Goal: Book appointment/travel/reservation

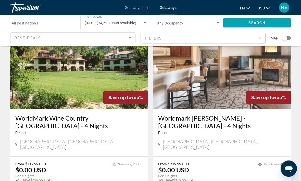
scroll to position [780, 0]
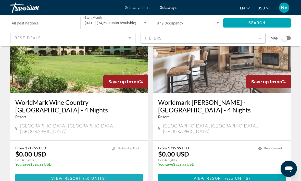
click at [105, 176] on span "( 56 units )" at bounding box center [93, 178] width 25 height 4
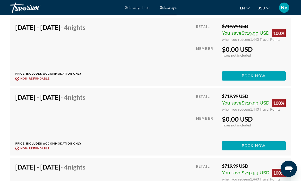
scroll to position [1313, 0]
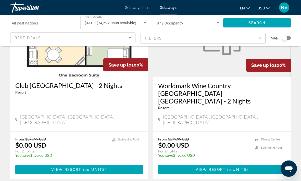
scroll to position [967, 0]
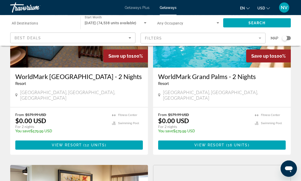
scroll to position [78, 0]
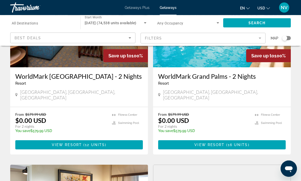
click at [96, 146] on span "12 units" at bounding box center [95, 145] width 20 height 4
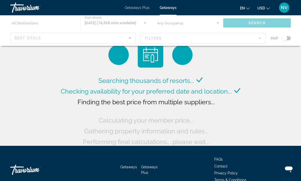
click at [285, 5] on span "NV" at bounding box center [284, 7] width 7 height 5
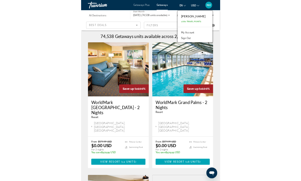
scroll to position [42, 0]
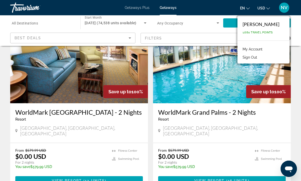
click at [109, 181] on span "Main content" at bounding box center [79, 181] width 128 height 12
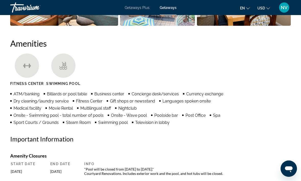
scroll to position [478, 0]
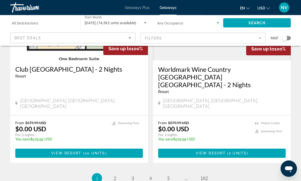
scroll to position [983, 0]
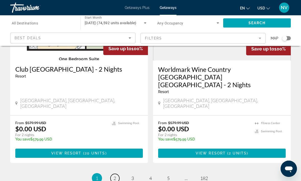
click at [112, 174] on link "page 2" at bounding box center [114, 178] width 9 height 9
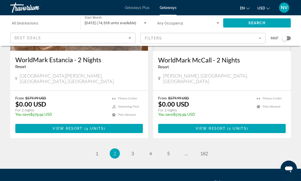
scroll to position [1013, 0]
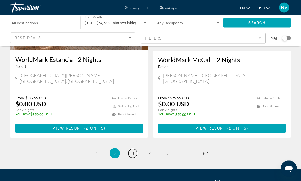
click at [131, 149] on link "page 3" at bounding box center [132, 153] width 9 height 9
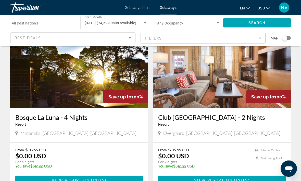
scroll to position [942, 0]
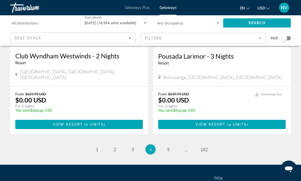
scroll to position [997, 0]
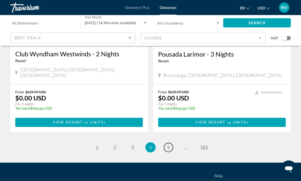
click at [168, 145] on span "5" at bounding box center [168, 148] width 3 height 6
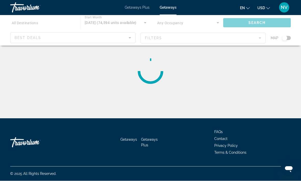
scroll to position [0, 0]
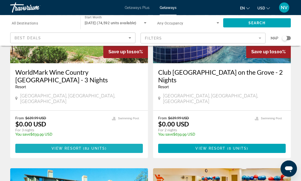
click at [70, 147] on span "View Resort" at bounding box center [67, 149] width 30 height 4
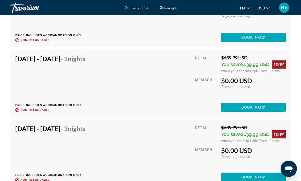
scroll to position [1351, 0]
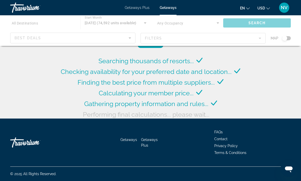
scroll to position [20, 0]
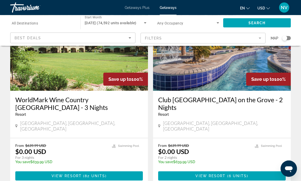
click at [248, 173] on span "Main content" at bounding box center [222, 176] width 128 height 12
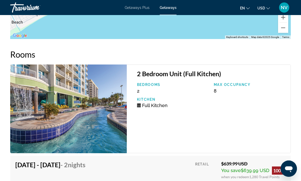
scroll to position [987, 0]
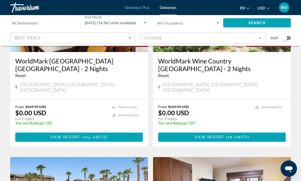
scroll to position [630, 0]
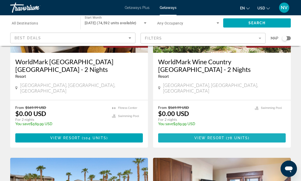
click at [261, 132] on span "Main content" at bounding box center [222, 138] width 128 height 12
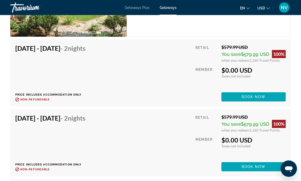
scroll to position [1162, 0]
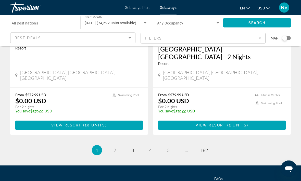
scroll to position [1013, 0]
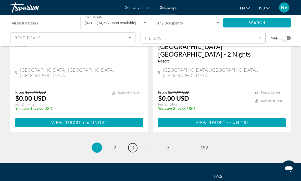
click at [134, 144] on link "page 3" at bounding box center [132, 148] width 9 height 9
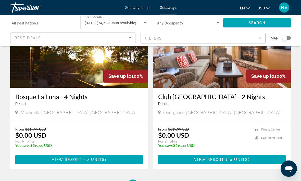
scroll to position [963, 0]
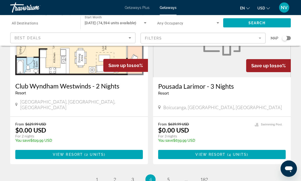
scroll to position [966, 0]
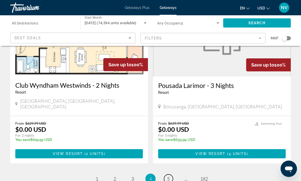
click at [167, 176] on span "5" at bounding box center [168, 179] width 3 height 6
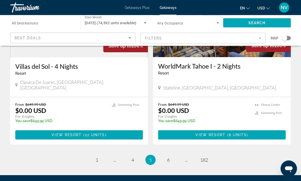
scroll to position [1013, 0]
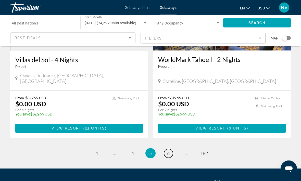
click at [168, 149] on link "page 6" at bounding box center [168, 153] width 9 height 9
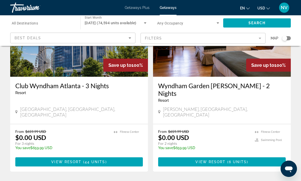
scroll to position [1005, 0]
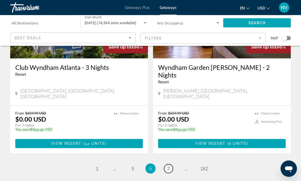
click at [168, 166] on span "7" at bounding box center [168, 169] width 3 height 6
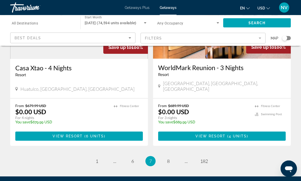
scroll to position [997, 0]
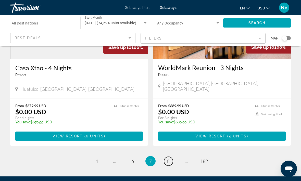
click at [169, 158] on span "8" at bounding box center [168, 161] width 3 height 6
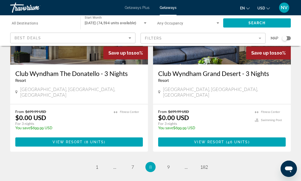
scroll to position [1028, 0]
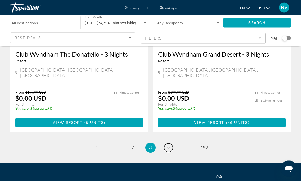
click at [169, 145] on span "9" at bounding box center [168, 148] width 3 height 6
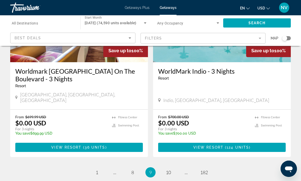
scroll to position [1005, 0]
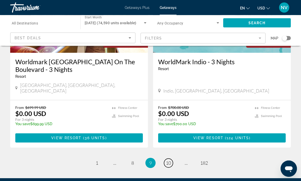
click at [168, 160] on span "10" at bounding box center [168, 163] width 5 height 6
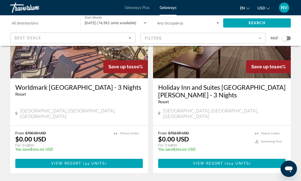
scroll to position [72, 0]
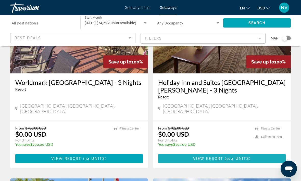
click at [235, 157] on span "104 units" at bounding box center [237, 159] width 23 height 4
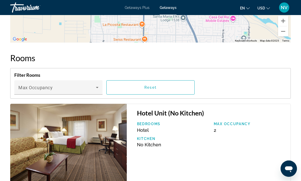
scroll to position [791, 0]
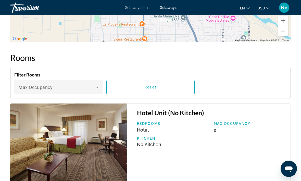
click at [98, 87] on icon "Main content" at bounding box center [97, 87] width 3 height 1
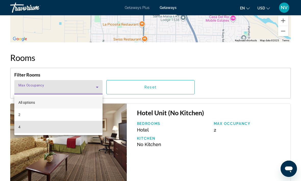
click at [93, 130] on mat-option "4" at bounding box center [58, 127] width 88 height 12
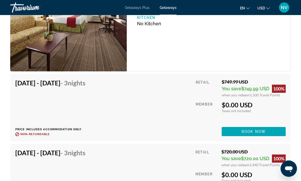
scroll to position [912, 0]
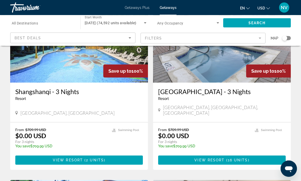
scroll to position [423, 0]
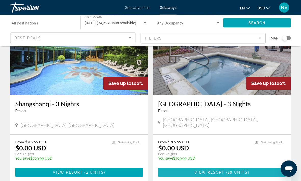
click at [248, 171] on span "( 16 units )" at bounding box center [236, 173] width 25 height 4
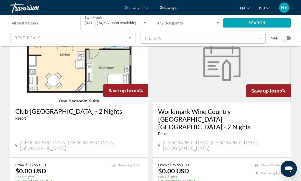
scroll to position [1013, 0]
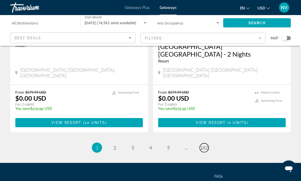
click at [204, 145] on span "182" at bounding box center [204, 148] width 8 height 6
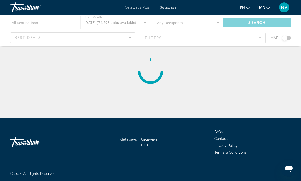
click at [33, 24] on div "Main content" at bounding box center [150, 30] width 301 height 31
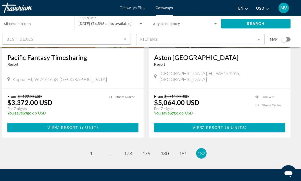
scroll to position [995, 0]
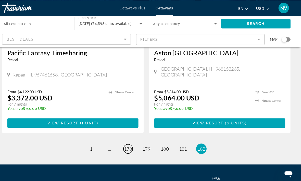
click at [129, 142] on span "178" at bounding box center [133, 145] width 8 height 6
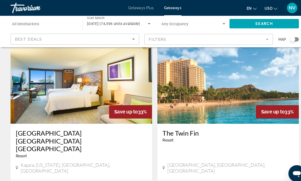
scroll to position [944, 0]
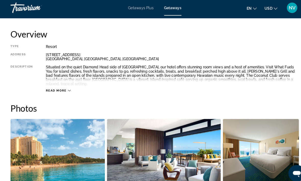
scroll to position [256, 0]
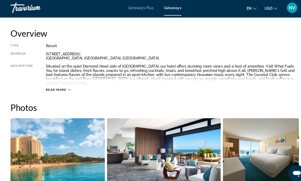
click at [62, 86] on span "Read more" at bounding box center [55, 87] width 20 height 3
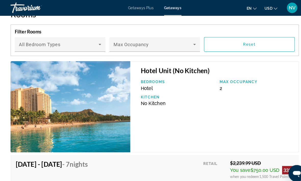
scroll to position [873, 0]
click at [95, 40] on icon "Main content" at bounding box center [97, 43] width 6 height 6
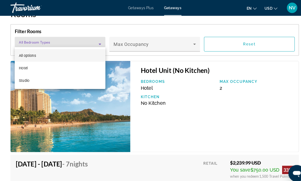
click at [8, 48] on div at bounding box center [150, 90] width 301 height 181
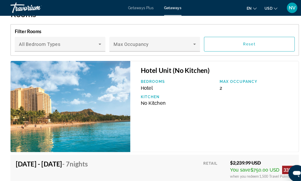
click at [97, 40] on icon "Main content" at bounding box center [97, 43] width 6 height 6
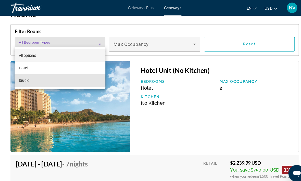
click at [22, 79] on span "Studio" at bounding box center [23, 78] width 10 height 6
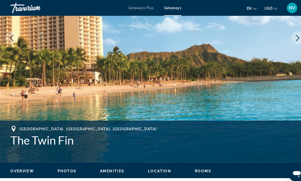
scroll to position [93, 0]
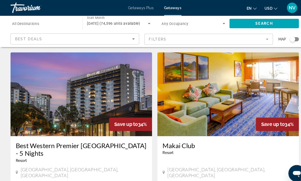
scroll to position [200, 0]
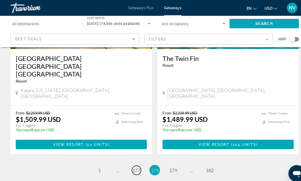
click at [134, 163] on span "177" at bounding box center [133, 166] width 8 height 6
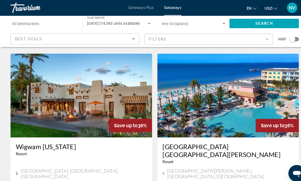
scroll to position [206, 0]
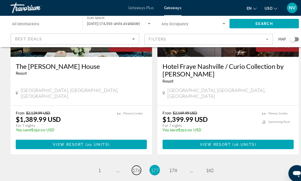
click at [133, 163] on span "176" at bounding box center [133, 166] width 8 height 6
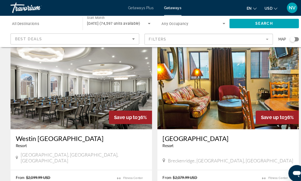
scroll to position [946, 0]
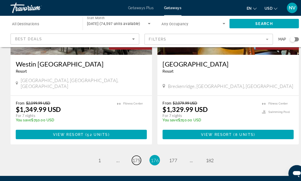
click at [134, 153] on span "175" at bounding box center [133, 156] width 8 height 6
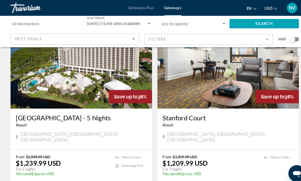
scroll to position [43, 0]
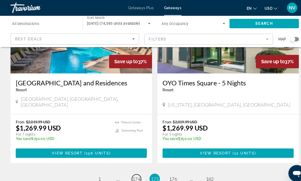
click at [133, 171] on span "174" at bounding box center [133, 174] width 8 height 6
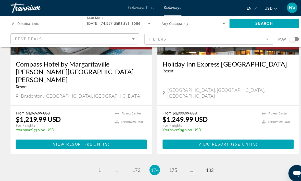
scroll to position [1003, 0]
click at [133, 163] on span "173" at bounding box center [133, 166] width 8 height 6
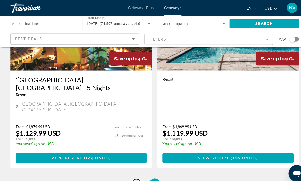
click at [132, 176] on span "172" at bounding box center [133, 179] width 8 height 6
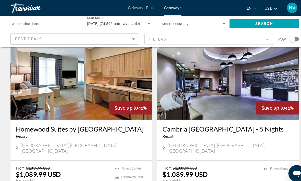
scroll to position [401, 0]
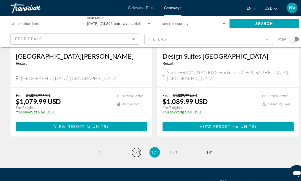
click at [132, 145] on span "171" at bounding box center [133, 148] width 8 height 6
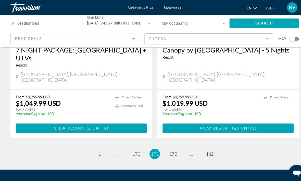
scroll to position [1010, 0]
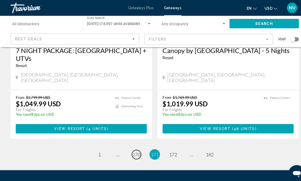
click at [131, 147] on span "170" at bounding box center [133, 150] width 8 height 6
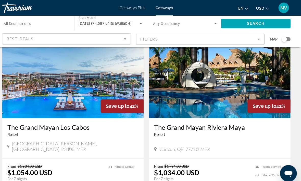
scroll to position [974, 0]
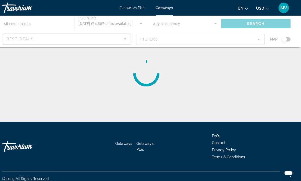
scroll to position [5, 0]
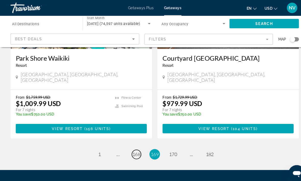
click at [134, 147] on span "168" at bounding box center [133, 150] width 8 height 6
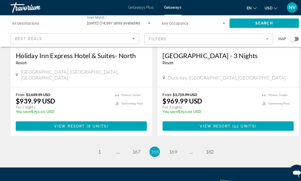
scroll to position [1025, 0]
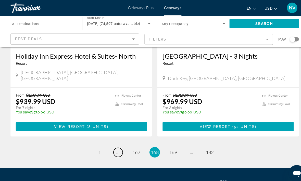
click at [115, 145] on span "..." at bounding box center [114, 148] width 3 height 6
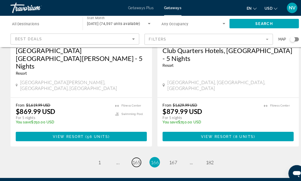
click at [133, 155] on span "165" at bounding box center [133, 158] width 8 height 6
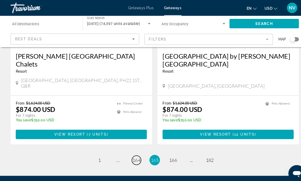
click at [131, 153] on span "164" at bounding box center [133, 156] width 8 height 6
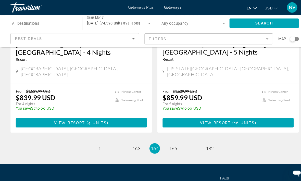
scroll to position [1010, 0]
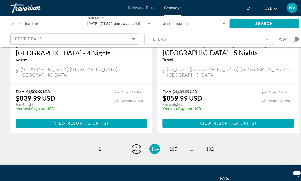
click at [132, 142] on span "163" at bounding box center [133, 145] width 8 height 6
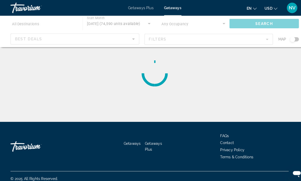
scroll to position [5, 0]
click at [24, 150] on div "Travorium" at bounding box center [35, 142] width 51 height 15
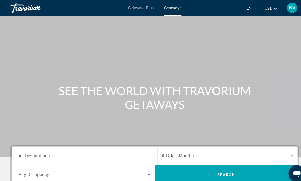
click at [136, 9] on span "Getaways Plus" at bounding box center [137, 8] width 25 height 4
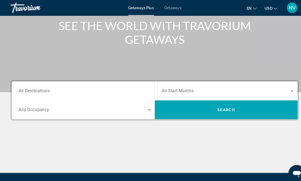
click at [34, 88] on span "All Destinations" at bounding box center [33, 88] width 30 height 5
click at [34, 88] on input "Destination All Destinations" at bounding box center [82, 89] width 128 height 6
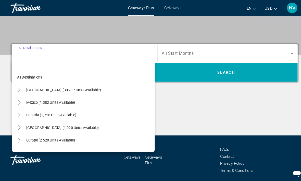
scroll to position [102, 0]
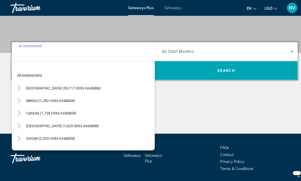
click at [31, 86] on span "[GEOGRAPHIC_DATA] (30,717 units available)" at bounding box center [62, 86] width 73 height 4
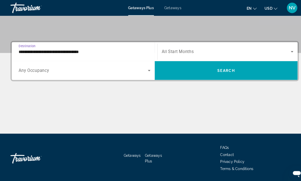
click at [21, 51] on input "**********" at bounding box center [82, 50] width 128 height 6
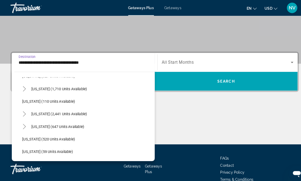
scroll to position [230, 0]
click at [40, 111] on span "[US_STATE] (2,441 units available)" at bounding box center [58, 111] width 54 height 4
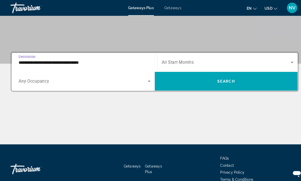
type input "**********"
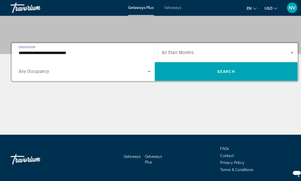
scroll to position [102, 0]
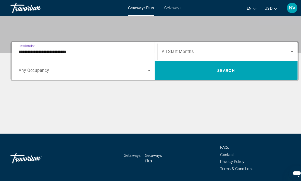
click at [226, 72] on span "Search widget" at bounding box center [219, 68] width 139 height 12
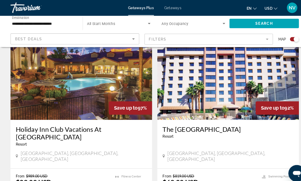
scroll to position [1113, 0]
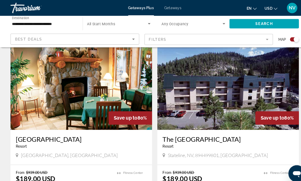
scroll to position [711, 0]
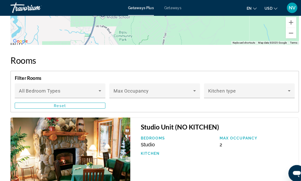
scroll to position [910, 0]
click at [98, 89] on icon "Main content" at bounding box center [97, 88] width 6 height 6
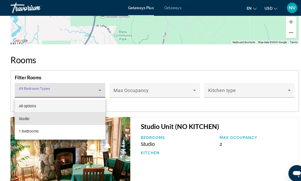
click at [91, 117] on mat-option "Studio" at bounding box center [58, 115] width 88 height 12
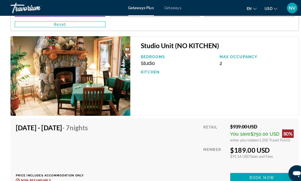
scroll to position [899, 4]
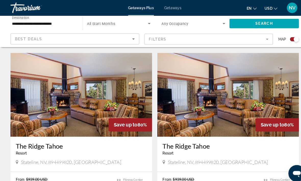
scroll to position [878, 0]
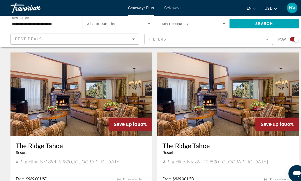
click at [286, 94] on img "Main content" at bounding box center [222, 92] width 138 height 82
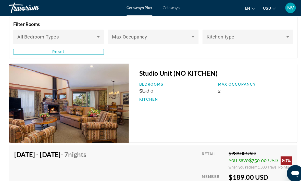
scroll to position [943, 0]
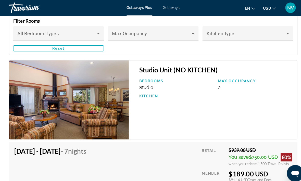
click at [98, 31] on icon "Main content" at bounding box center [97, 33] width 6 height 6
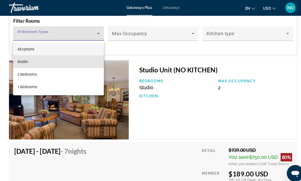
click at [82, 60] on mat-option "Studio" at bounding box center [58, 60] width 88 height 12
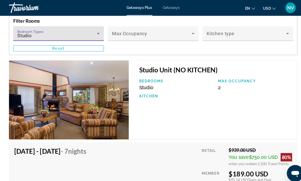
click at [95, 34] on icon "Main content" at bounding box center [97, 33] width 6 height 6
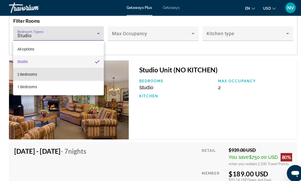
click at [90, 73] on mat-option "2 Bedrooms" at bounding box center [58, 72] width 88 height 12
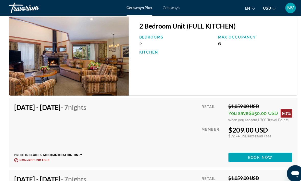
scroll to position [986, 0]
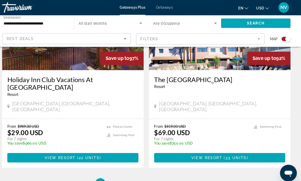
scroll to position [1161, 0]
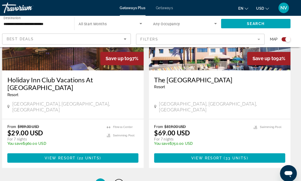
click at [122, 176] on span "2" at bounding box center [123, 179] width 3 height 6
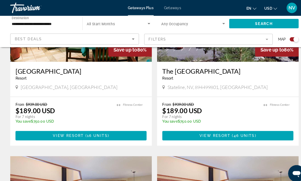
scroll to position [774, 0]
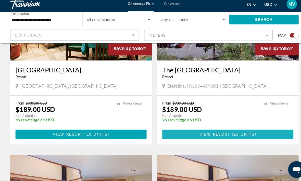
click at [239, 133] on span "46 units" at bounding box center [237, 135] width 21 height 4
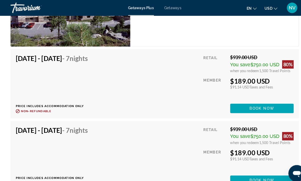
scroll to position [1050, 0]
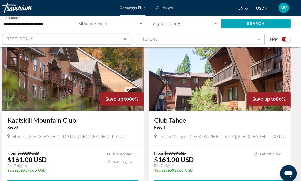
scroll to position [386, 0]
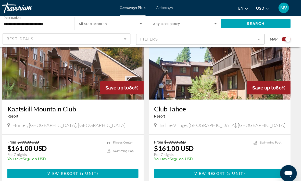
click at [227, 167] on span "( 1 unit )" at bounding box center [236, 169] width 19 height 4
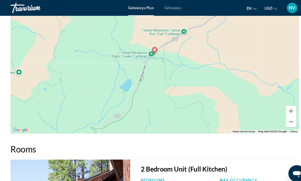
scroll to position [776, 0]
click at [283, 118] on button "Zoom out" at bounding box center [283, 119] width 10 height 10
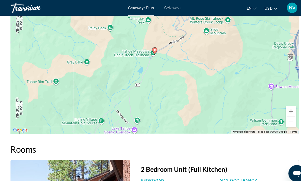
click at [281, 118] on button "Zoom out" at bounding box center [283, 119] width 10 height 10
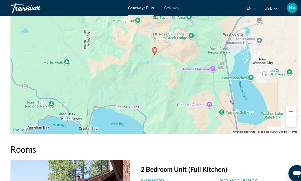
click at [280, 119] on button "Zoom out" at bounding box center [283, 119] width 10 height 10
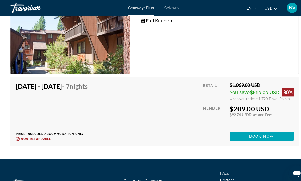
scroll to position [954, 0]
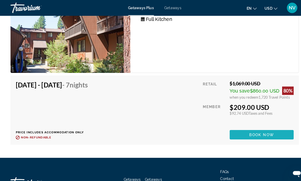
click at [250, 130] on span "Book now" at bounding box center [255, 131] width 24 height 4
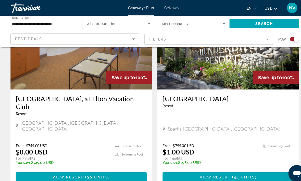
scroll to position [217, 0]
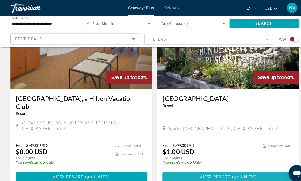
click at [230, 170] on span "44 units" at bounding box center [237, 172] width 21 height 4
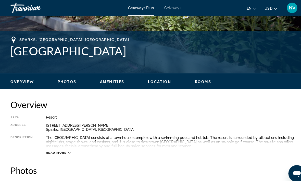
scroll to position [192, 0]
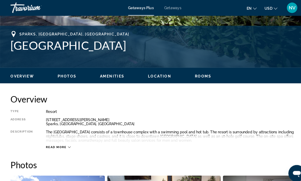
click at [155, 76] on span "Location" at bounding box center [155, 74] width 23 height 4
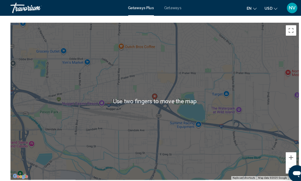
scroll to position [771, 0]
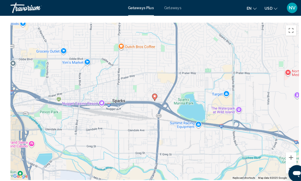
click at [282, 164] on button "Zoom out" at bounding box center [283, 164] width 10 height 10
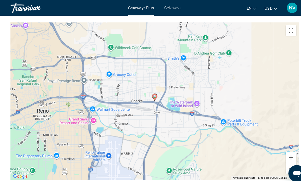
click at [282, 165] on button "Zoom out" at bounding box center [283, 164] width 10 height 10
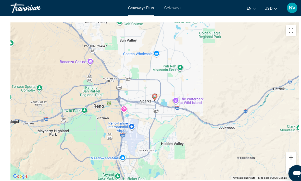
click at [282, 165] on button "Zoom out" at bounding box center [283, 164] width 10 height 10
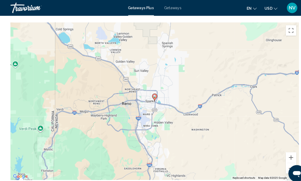
click at [281, 166] on button "Zoom out" at bounding box center [283, 164] width 10 height 10
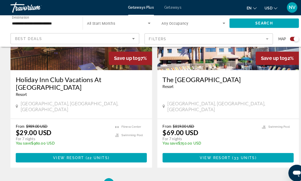
scroll to position [1161, 0]
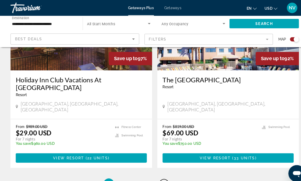
click at [159, 176] on span "4" at bounding box center [159, 179] width 3 height 6
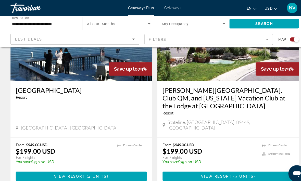
scroll to position [940, 0]
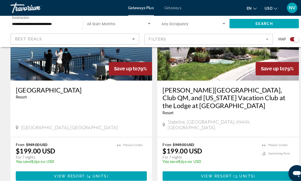
click at [107, 165] on span "Main content" at bounding box center [79, 171] width 128 height 12
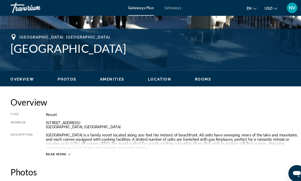
click at [153, 79] on span "Location" at bounding box center [155, 77] width 23 height 4
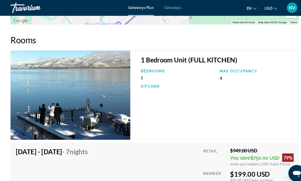
scroll to position [921, 0]
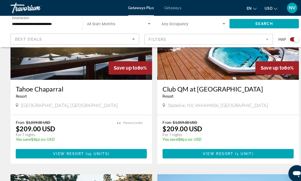
scroll to position [223, 0]
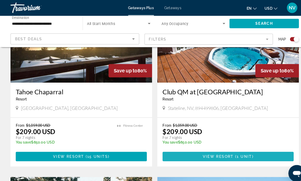
click at [247, 154] on span "Main content" at bounding box center [222, 152] width 128 height 12
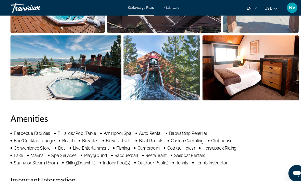
scroll to position [394, 0]
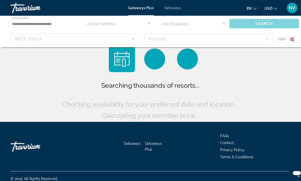
scroll to position [17, 0]
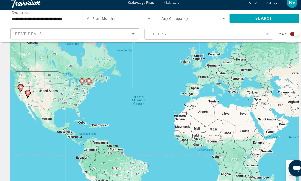
click at [20, 88] on icon "Main content" at bounding box center [20, 91] width 5 height 7
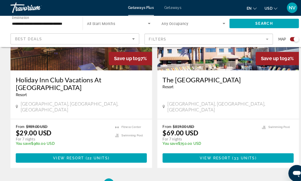
scroll to position [1161, 0]
click at [177, 176] on span "5" at bounding box center [177, 179] width 3 height 6
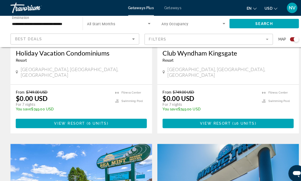
scroll to position [440, 0]
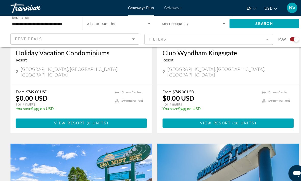
click at [27, 22] on input "**********" at bounding box center [43, 23] width 62 height 6
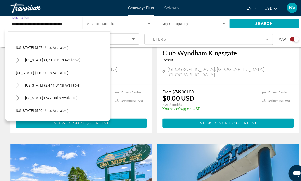
scroll to position [219, 0]
click at [32, 83] on span "[US_STATE] (2,441 units available)" at bounding box center [51, 83] width 54 height 4
type input "**********"
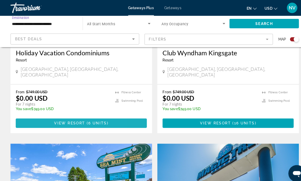
click at [39, 114] on span "Main content" at bounding box center [79, 120] width 128 height 12
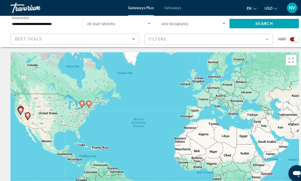
click at [219, 23] on icon "Search widget" at bounding box center [218, 22] width 3 height 1
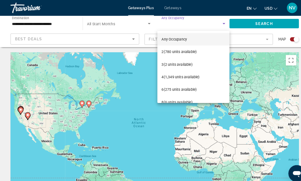
click at [266, 31] on div at bounding box center [150, 90] width 301 height 181
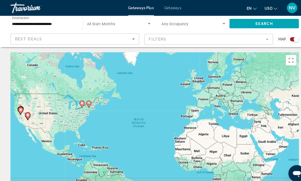
click at [260, 40] on mat-form-field "Filters" at bounding box center [203, 38] width 125 height 11
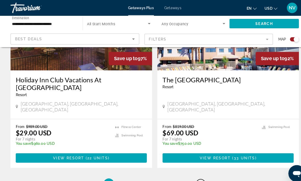
click at [196, 176] on span "6" at bounding box center [195, 179] width 3 height 6
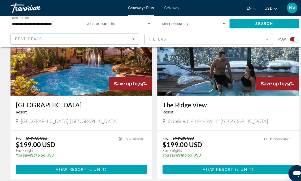
scroll to position [210, 0]
click at [218, 168] on span "Main content" at bounding box center [222, 165] width 128 height 12
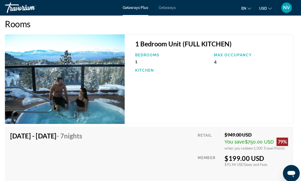
scroll to position [953, 0]
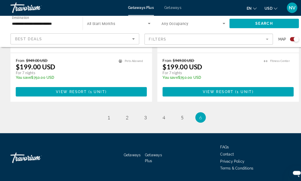
scroll to position [286, 0]
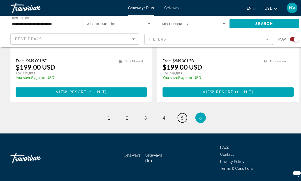
click at [176, 116] on span "5" at bounding box center [177, 115] width 3 height 6
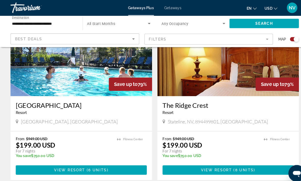
scroll to position [210, 0]
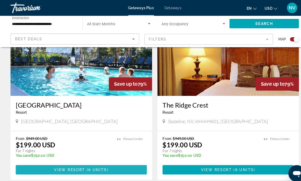
click at [106, 167] on span "Main content" at bounding box center [79, 165] width 128 height 12
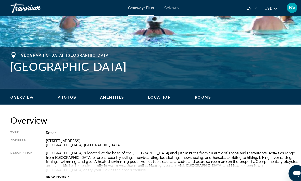
scroll to position [170, 0]
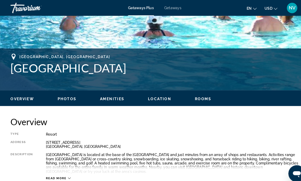
click at [59, 174] on span "Read more" at bounding box center [55, 173] width 20 height 3
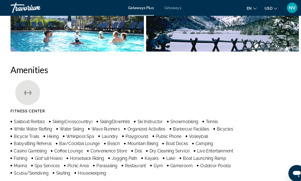
scroll to position [362, 0]
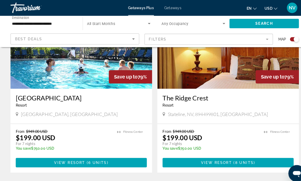
scroll to position [217, 0]
click at [218, 158] on span "View Resort" at bounding box center [210, 158] width 30 height 4
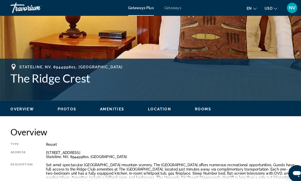
click at [153, 107] on span "Location" at bounding box center [155, 106] width 23 height 4
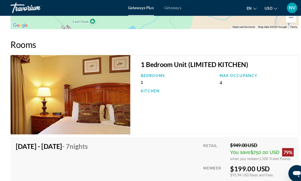
scroll to position [926, 0]
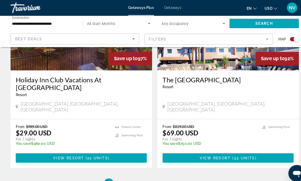
scroll to position [1161, 0]
click at [159, 176] on span "4" at bounding box center [159, 179] width 3 height 6
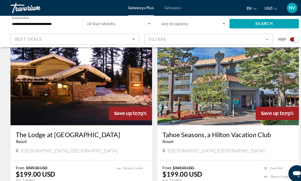
scroll to position [1092, 0]
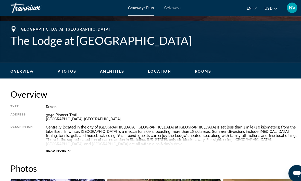
scroll to position [197, 0]
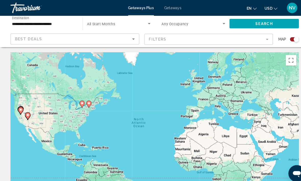
click at [166, 8] on span "Getaways" at bounding box center [168, 8] width 17 height 4
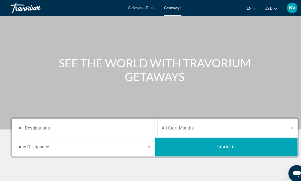
click at [41, 125] on span "All Destinations" at bounding box center [33, 124] width 30 height 5
click at [41, 125] on input "Destination All Destinations" at bounding box center [82, 125] width 128 height 6
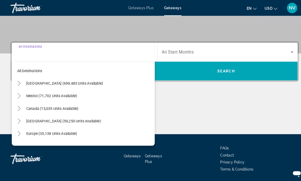
scroll to position [101, 0]
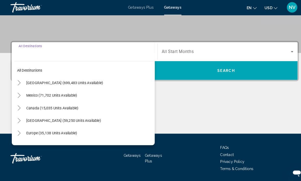
click at [42, 82] on span "[GEOGRAPHIC_DATA] (699,483 units available)" at bounding box center [63, 81] width 75 height 4
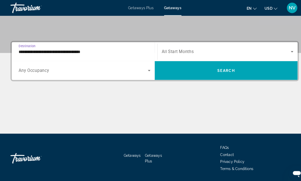
click at [40, 52] on input "**********" at bounding box center [82, 50] width 128 height 6
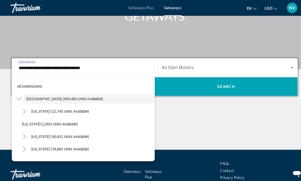
click at [56, 131] on span "[US_STATE] (90,932 units available)" at bounding box center [59, 133] width 56 height 4
type input "**********"
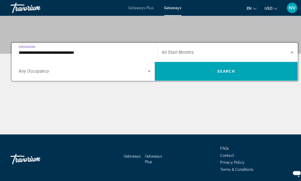
scroll to position [102, 0]
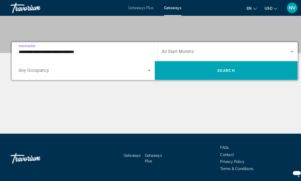
click at [284, 50] on icon "Search widget" at bounding box center [284, 50] width 3 height 1
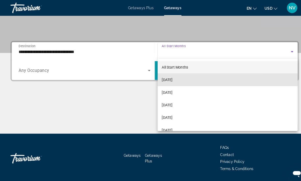
click at [168, 78] on span "[DATE]" at bounding box center [162, 78] width 10 height 6
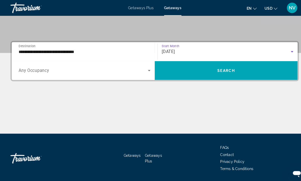
click at [230, 66] on span "Search widget" at bounding box center [219, 68] width 139 height 12
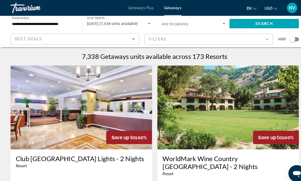
click at [286, 37] on div "Search widget" at bounding box center [284, 38] width 5 height 5
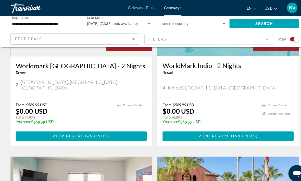
scroll to position [436, 0]
click at [118, 126] on span "Main content" at bounding box center [79, 132] width 128 height 12
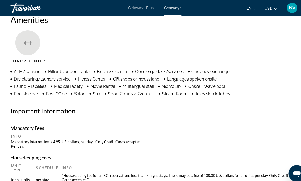
scroll to position [143, 0]
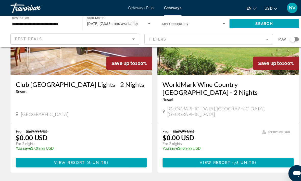
scroll to position [74, 0]
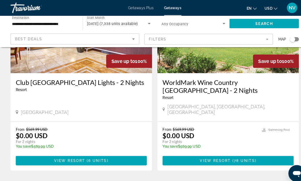
click at [219, 154] on span "View Resort" at bounding box center [209, 156] width 30 height 4
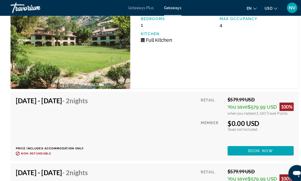
scroll to position [1112, 0]
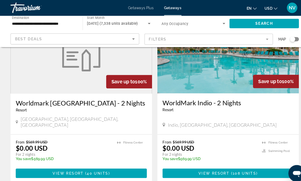
scroll to position [242, 0]
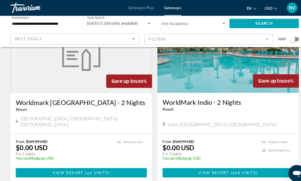
click at [107, 162] on span "Main content" at bounding box center [79, 168] width 128 height 12
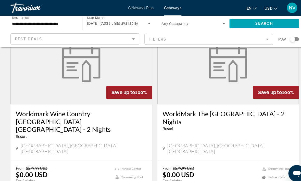
scroll to position [589, 0]
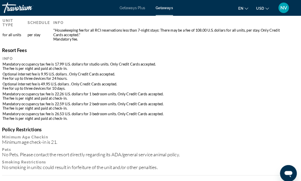
scroll to position [252, 0]
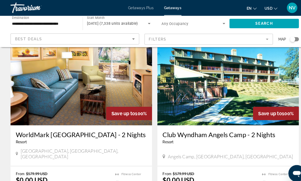
scroll to position [763, 0]
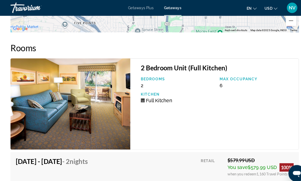
scroll to position [1045, 1]
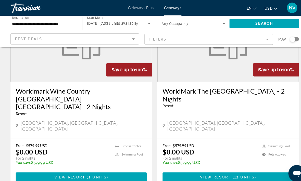
scroll to position [611, 0]
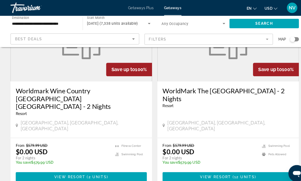
click at [122, 166] on span "Main content" at bounding box center [79, 172] width 128 height 12
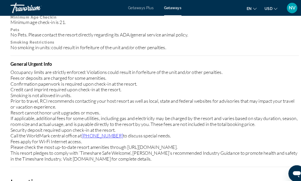
scroll to position [367, 0]
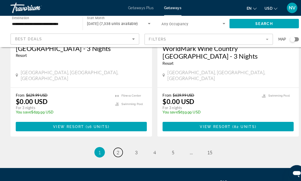
click at [116, 145] on span "2" at bounding box center [114, 148] width 3 height 6
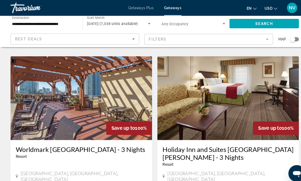
scroll to position [564, 0]
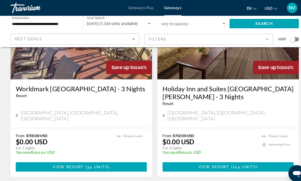
scroll to position [622, 0]
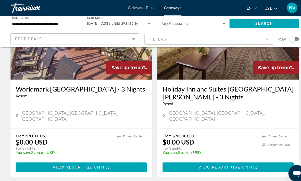
click at [239, 161] on span "104 units" at bounding box center [237, 163] width 23 height 4
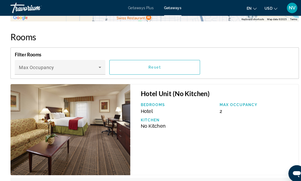
click at [95, 68] on icon "Main content" at bounding box center [97, 65] width 6 height 6
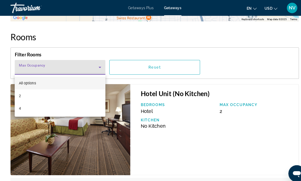
scroll to position [813, 0]
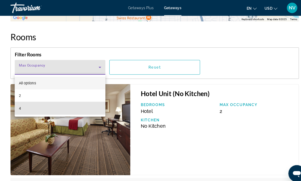
click at [94, 109] on mat-option "4" at bounding box center [58, 105] width 88 height 12
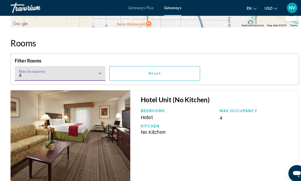
scroll to position [801, 0]
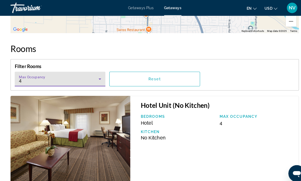
click at [97, 75] on icon "Main content" at bounding box center [97, 77] width 6 height 6
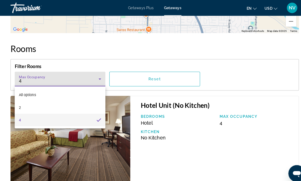
click at [97, 77] on div at bounding box center [150, 90] width 301 height 181
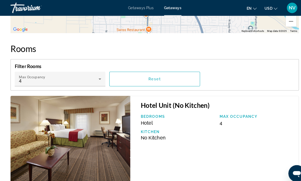
click at [98, 77] on icon "Main content" at bounding box center [97, 77] width 6 height 6
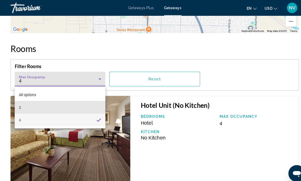
click at [39, 103] on mat-option "2" at bounding box center [58, 104] width 88 height 12
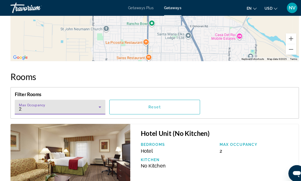
scroll to position [777, 0]
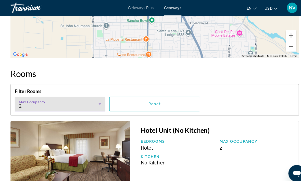
click at [97, 106] on div "2" at bounding box center [58, 103] width 80 height 6
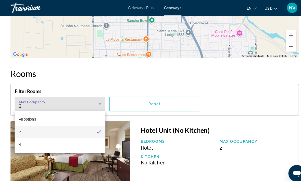
click at [78, 146] on mat-option "4" at bounding box center [58, 141] width 88 height 12
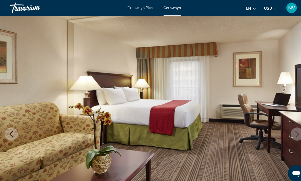
scroll to position [0, 0]
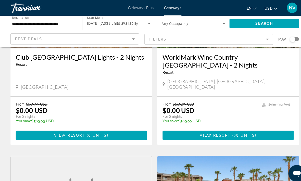
scroll to position [98, 0]
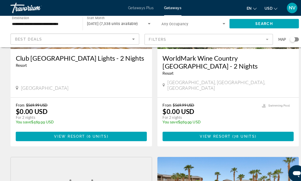
click at [261, 128] on span "Main content" at bounding box center [222, 132] width 128 height 12
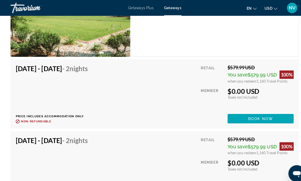
scroll to position [1144, 0]
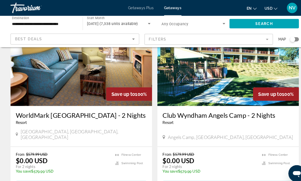
scroll to position [783, 0]
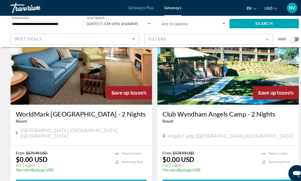
click at [118, 173] on span "Main content" at bounding box center [79, 179] width 128 height 12
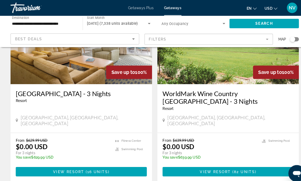
scroll to position [980, 0]
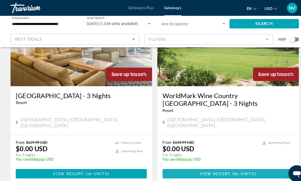
click at [217, 167] on span "View Resort" at bounding box center [209, 169] width 30 height 4
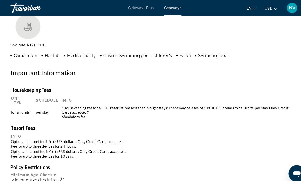
scroll to position [497, 0]
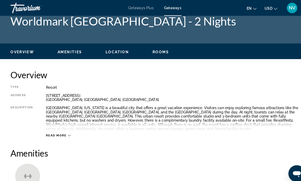
scroll to position [7, 0]
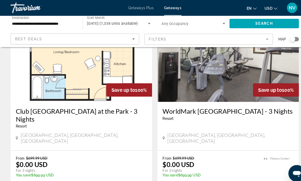
scroll to position [228, 0]
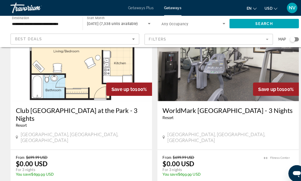
click at [239, 181] on span "12 units" at bounding box center [238, 184] width 20 height 4
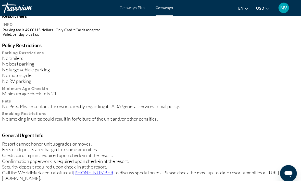
scroll to position [645, 0]
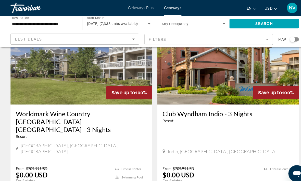
scroll to position [785, 0]
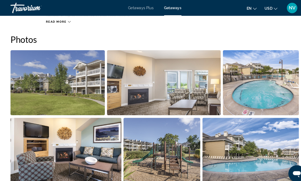
scroll to position [325, 0]
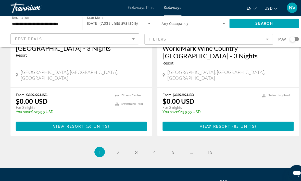
scroll to position [1026, 0]
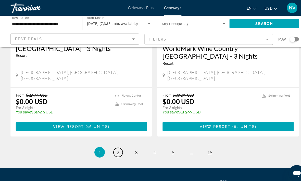
click at [115, 145] on span "2" at bounding box center [114, 148] width 3 height 6
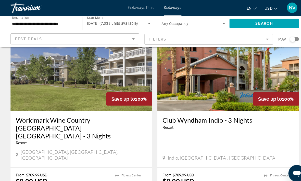
scroll to position [785, 0]
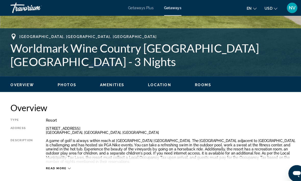
scroll to position [191, 0]
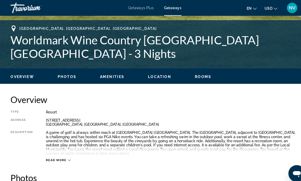
click at [59, 156] on span "Read more" at bounding box center [55, 155] width 20 height 3
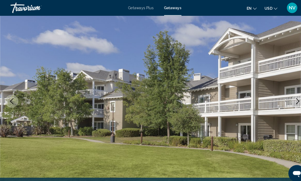
scroll to position [0, 0]
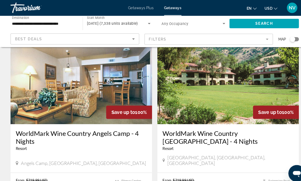
scroll to position [960, 0]
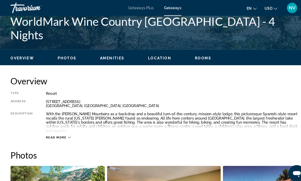
scroll to position [209, 0]
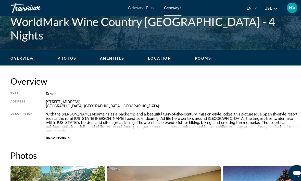
click at [61, 132] on span "Read more" at bounding box center [55, 133] width 20 height 3
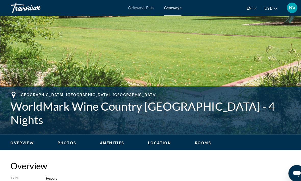
scroll to position [119, 0]
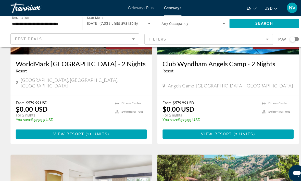
scroll to position [831, 0]
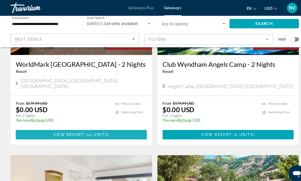
click at [42, 125] on span "Main content" at bounding box center [79, 131] width 128 height 12
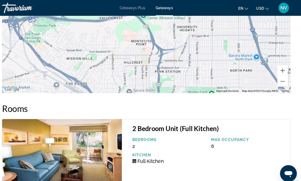
scroll to position [1011, 0]
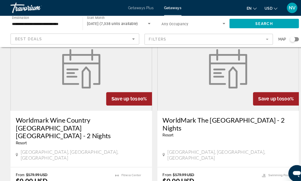
scroll to position [583, 0]
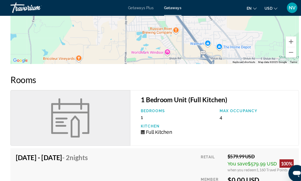
scroll to position [654, 0]
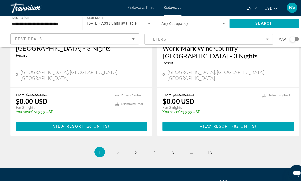
scroll to position [1026, 0]
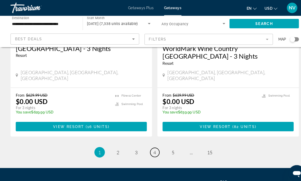
click at [150, 145] on span "4" at bounding box center [150, 148] width 3 height 6
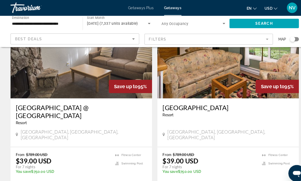
scroll to position [55, 0]
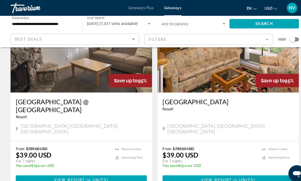
click at [229, 173] on span "2 units" at bounding box center [238, 175] width 18 height 4
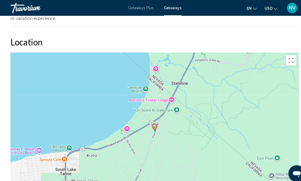
scroll to position [774, 0]
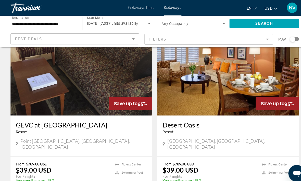
scroll to position [220, 0]
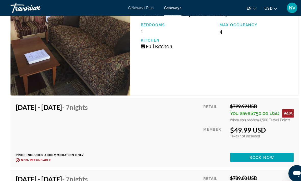
scroll to position [993, 0]
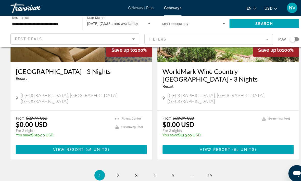
scroll to position [1009, 0]
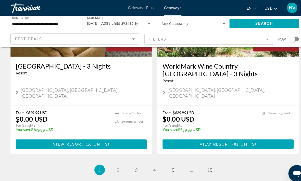
click at [117, 160] on li "page 2" at bounding box center [115, 165] width 10 height 10
click at [113, 162] on span "2" at bounding box center [114, 165] width 3 height 6
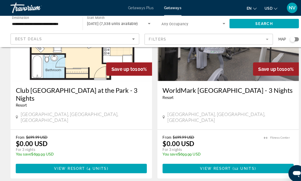
scroll to position [248, 0]
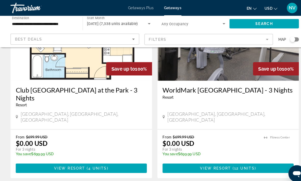
click at [74, 162] on span "View Resort" at bounding box center [68, 164] width 30 height 4
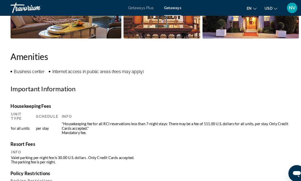
scroll to position [442, 0]
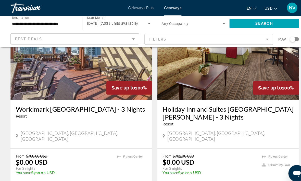
scroll to position [603, 0]
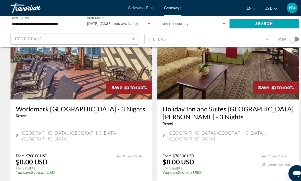
click at [76, 176] on span "Main content" at bounding box center [79, 182] width 128 height 12
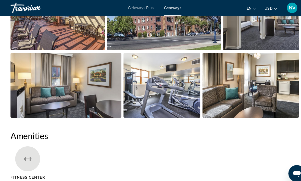
scroll to position [388, 0]
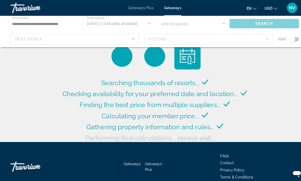
click at [277, 92] on div "Searching thousands of resorts... Checking availability for your preferred date…" at bounding box center [150, 70] width 301 height 141
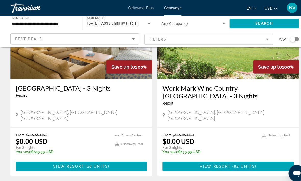
scroll to position [988, 0]
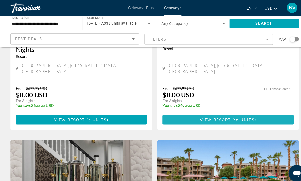
scroll to position [296, 0]
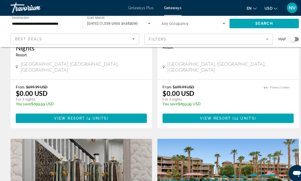
click at [105, 109] on span "Main content" at bounding box center [79, 115] width 128 height 12
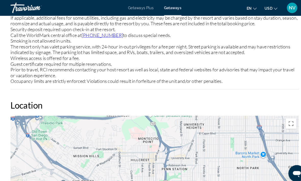
scroll to position [32, 0]
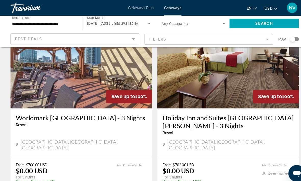
scroll to position [594, 0]
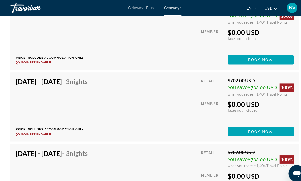
scroll to position [1402, 0]
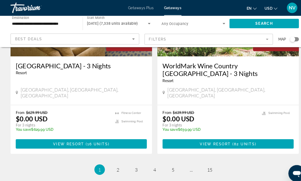
scroll to position [1009, 0]
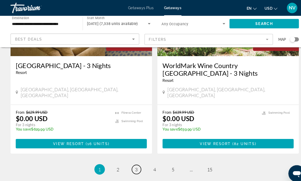
click at [133, 160] on link "page 3" at bounding box center [132, 164] width 9 height 9
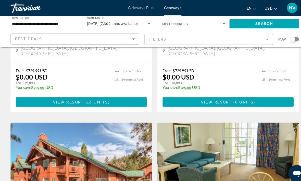
scroll to position [124, 0]
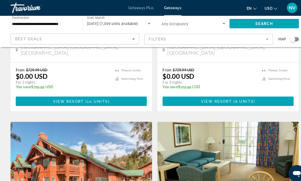
click at [232, 101] on span "8 units" at bounding box center [238, 99] width 18 height 4
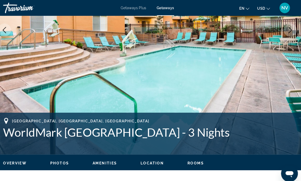
scroll to position [107, 0]
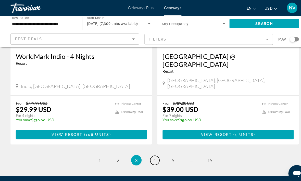
click at [149, 153] on span "4" at bounding box center [150, 156] width 3 height 6
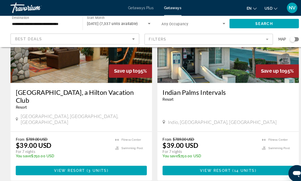
scroll to position [968, 0]
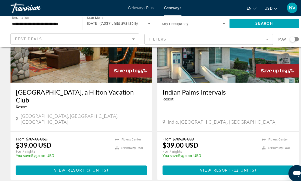
click at [111, 160] on span "Main content" at bounding box center [79, 166] width 128 height 12
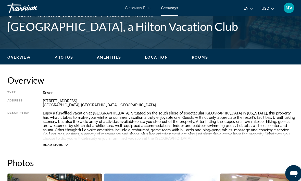
scroll to position [208, 0]
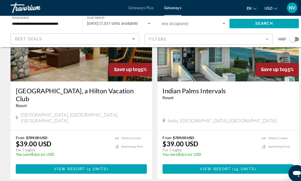
scroll to position [969, 0]
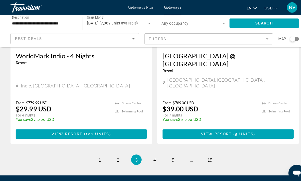
scroll to position [1011, 0]
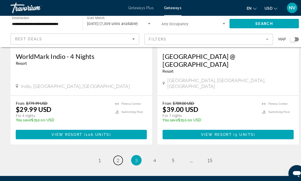
click at [118, 151] on link "page 2" at bounding box center [114, 155] width 9 height 9
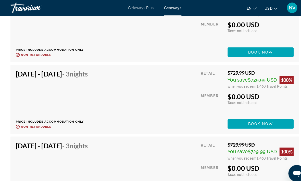
scroll to position [1245, 0]
